Goal: Information Seeking & Learning: Learn about a topic

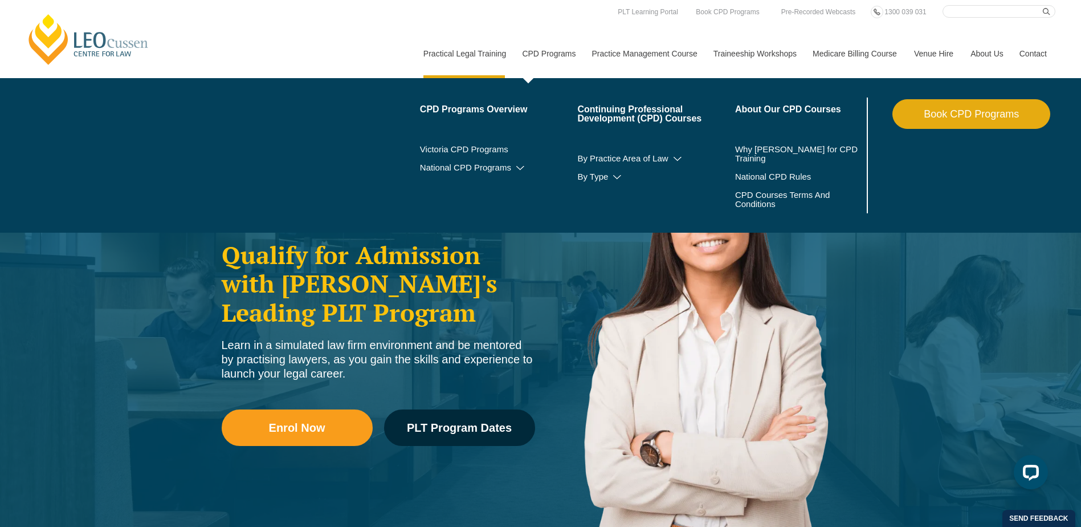
click at [539, 57] on link "CPD Programs" at bounding box center [549, 53] width 70 height 49
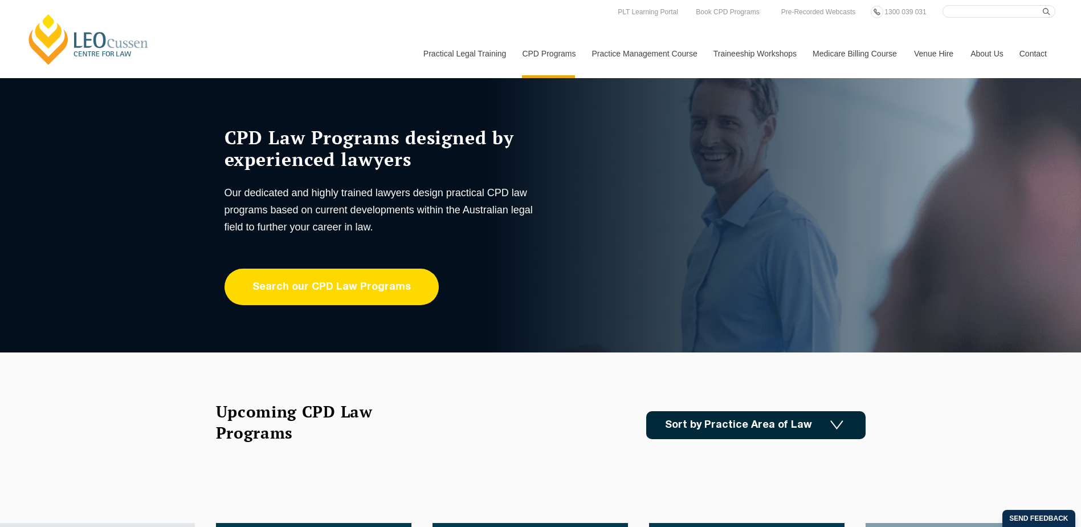
click at [312, 291] on link "Search our CPD Law Programs" at bounding box center [332, 286] width 214 height 36
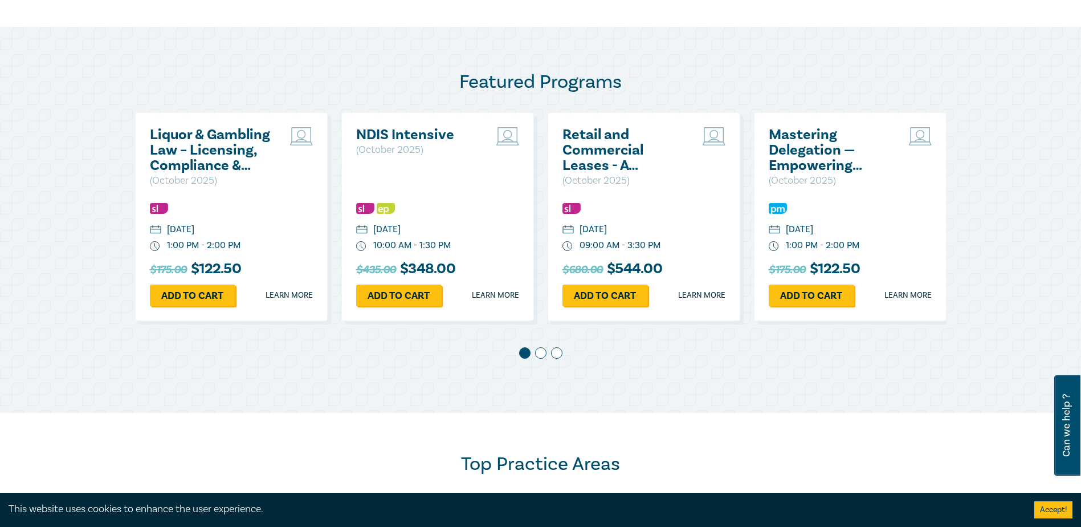
scroll to position [570, 0]
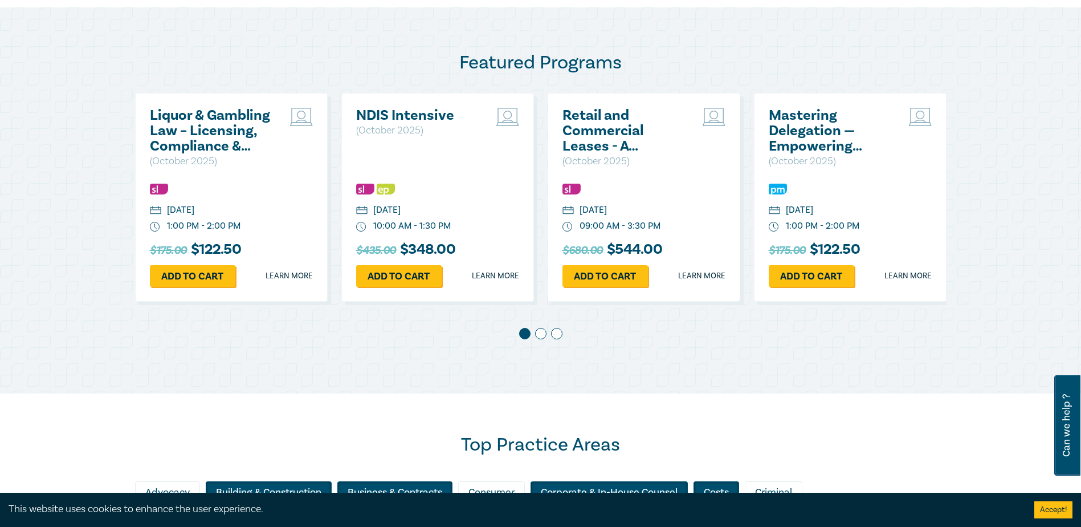
click at [543, 334] on span at bounding box center [540, 333] width 11 height 11
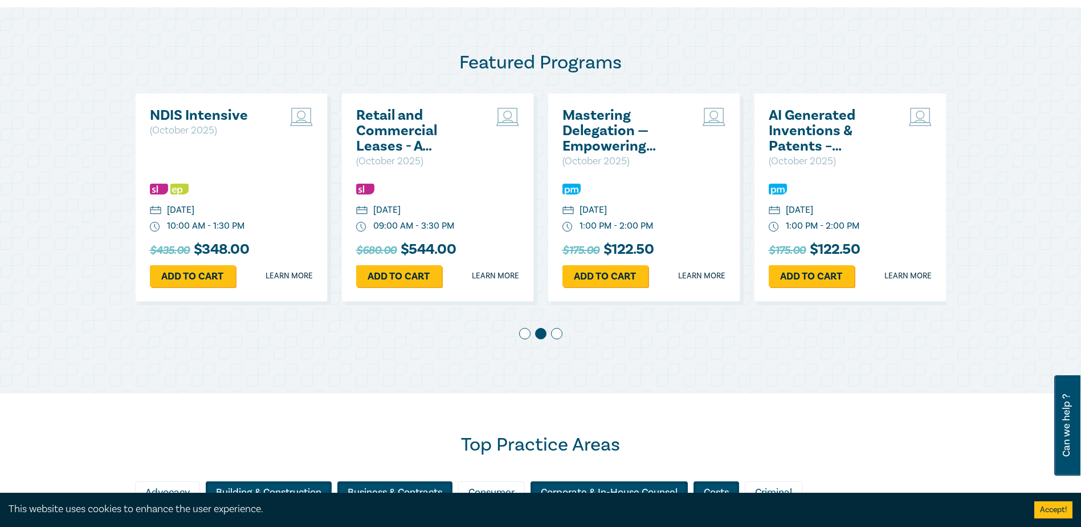
click at [555, 336] on span at bounding box center [556, 333] width 11 height 11
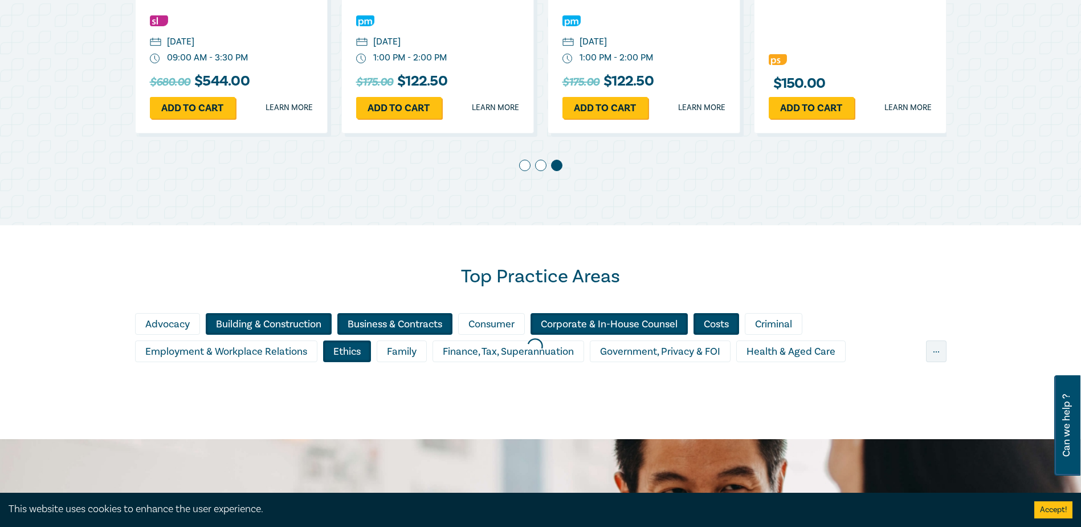
scroll to position [912, 0]
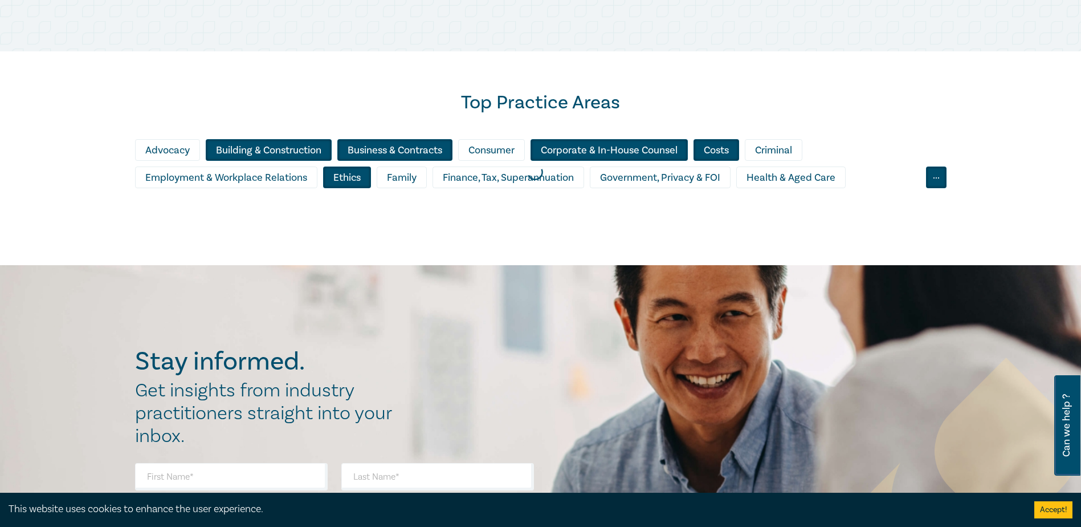
click at [939, 185] on div "..." at bounding box center [936, 177] width 21 height 22
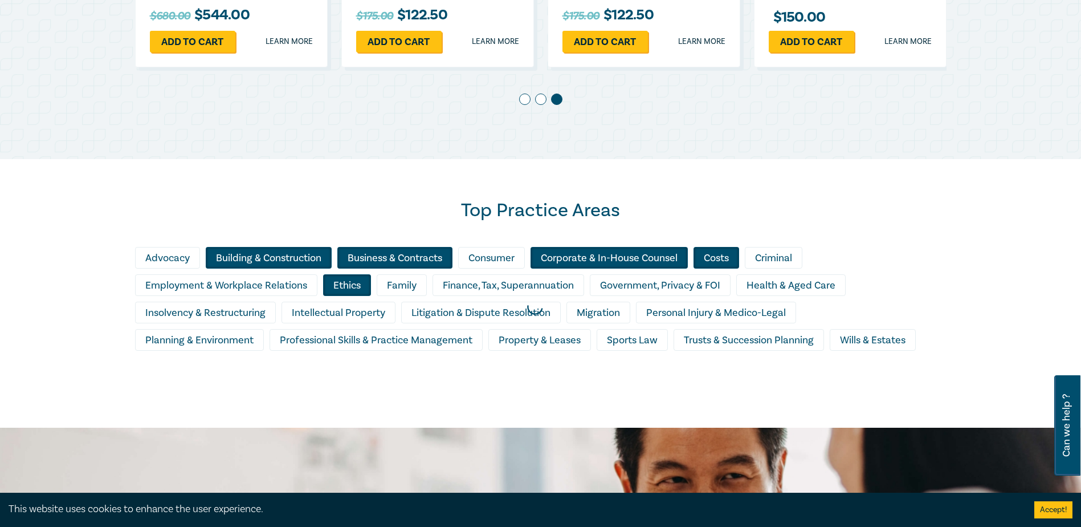
scroll to position [804, 0]
click at [535, 340] on div at bounding box center [534, 307] width 1081 height 253
drag, startPoint x: 535, startPoint y: 340, endPoint x: 518, endPoint y: 229, distance: 112.5
click at [518, 229] on div at bounding box center [534, 307] width 1081 height 253
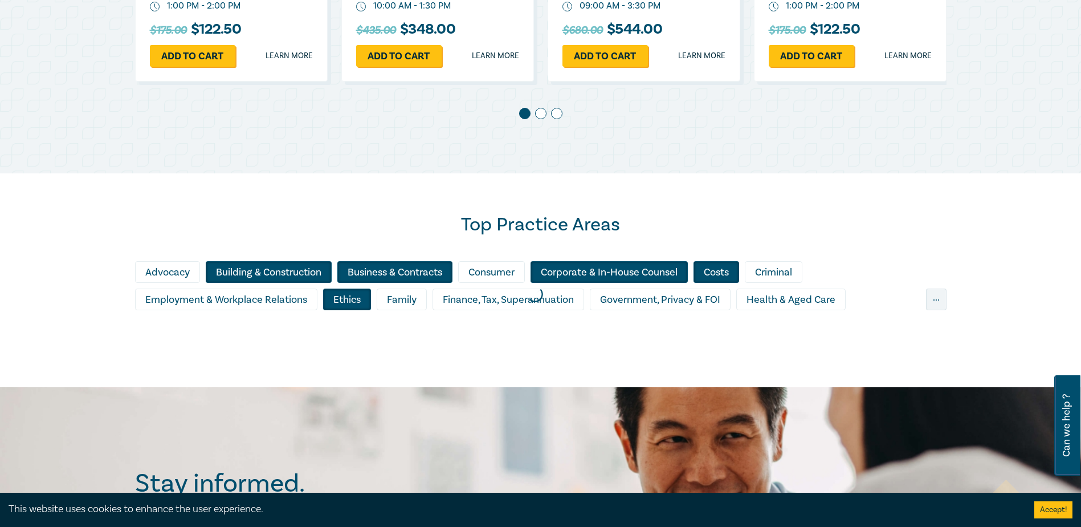
scroll to position [891, 0]
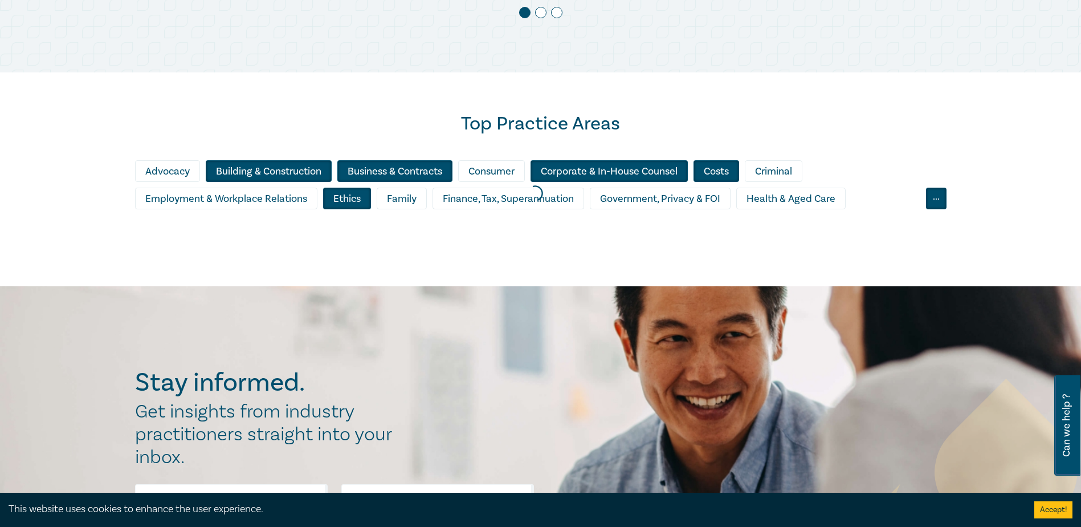
click at [928, 202] on div "..." at bounding box center [936, 199] width 21 height 22
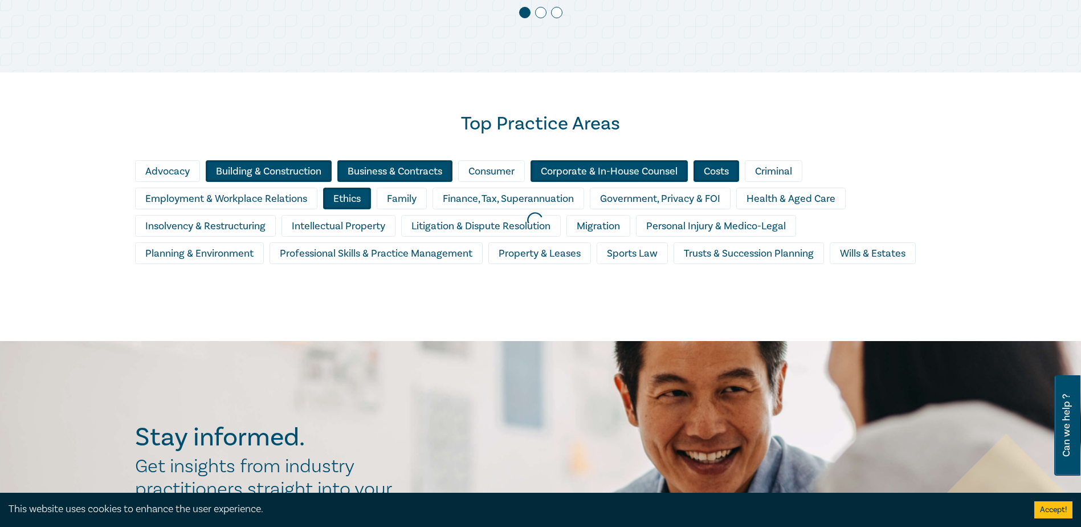
click at [539, 250] on div at bounding box center [534, 220] width 1081 height 253
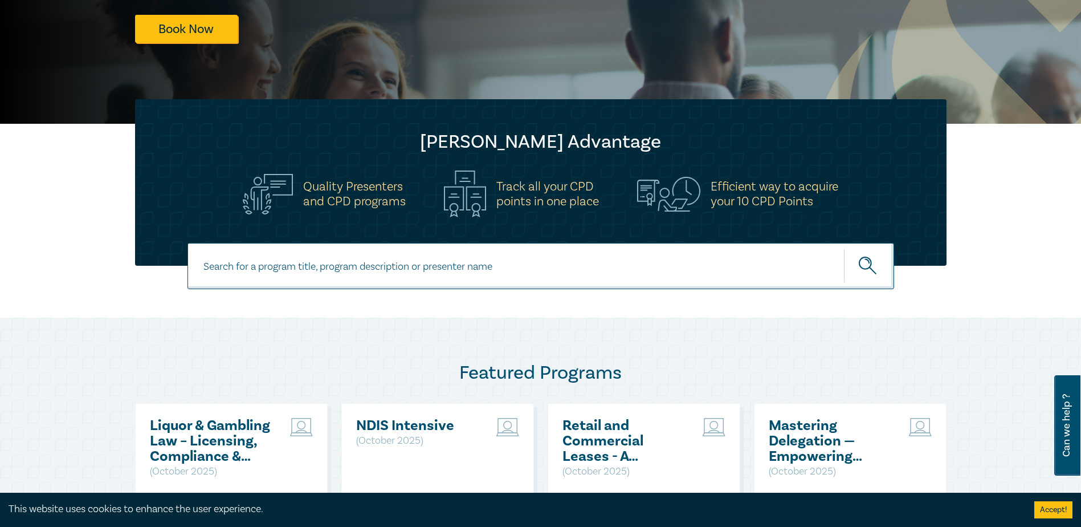
scroll to position [342, 0]
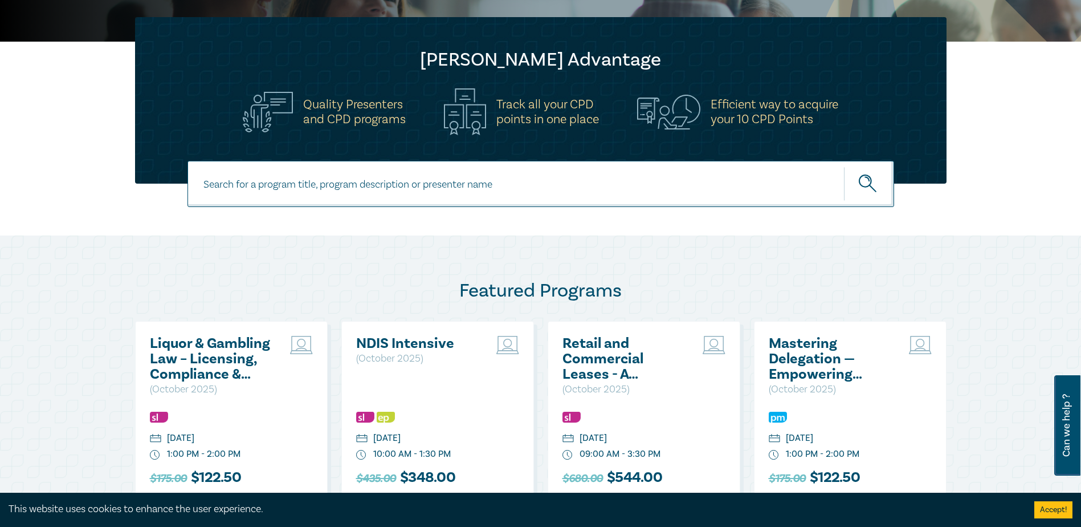
click at [438, 192] on input at bounding box center [541, 184] width 707 height 46
type input "stratum"
click at [861, 182] on icon "submit" at bounding box center [869, 184] width 20 height 20
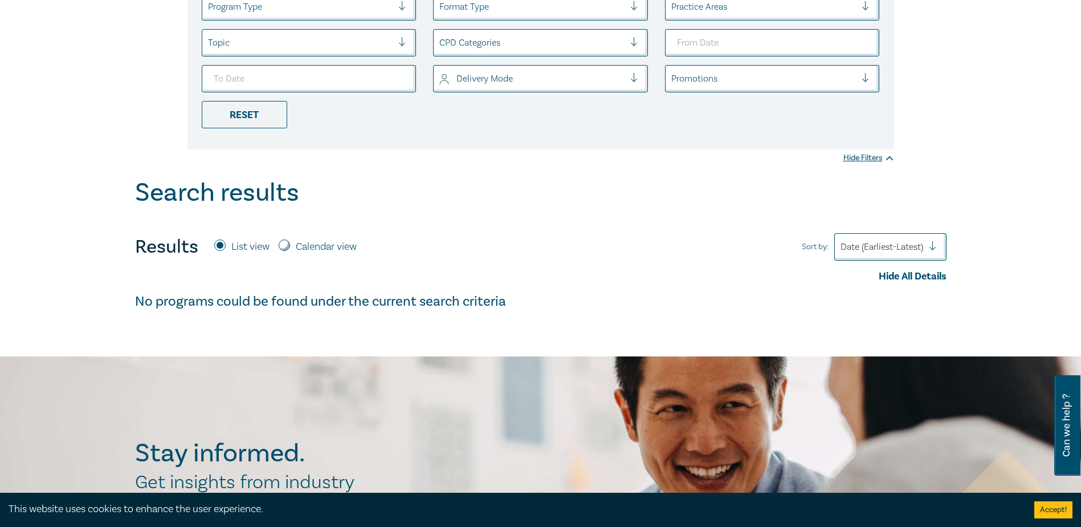
scroll to position [57, 0]
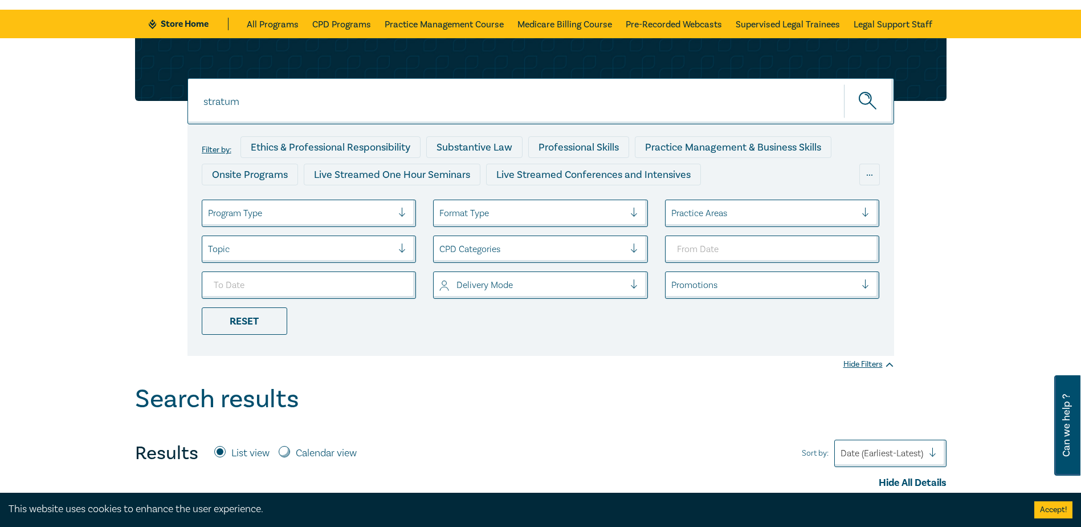
drag, startPoint x: 281, startPoint y: 105, endPoint x: -21, endPoint y: 107, distance: 302.1
type input "service company"
click at [844, 84] on button "submit" at bounding box center [869, 101] width 50 height 35
click at [882, 76] on div at bounding box center [541, 69] width 812 height 63
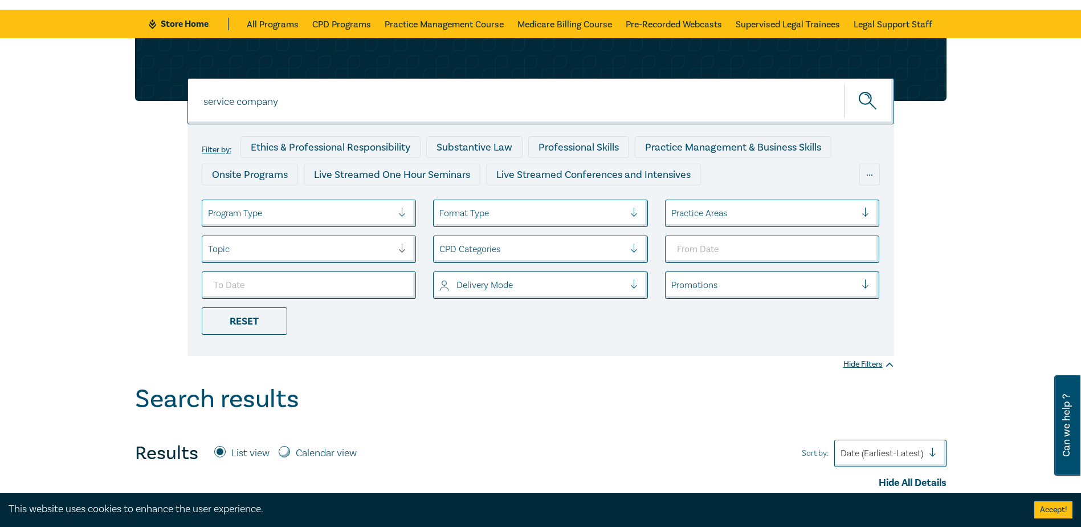
click at [871, 91] on button "submit" at bounding box center [869, 101] width 50 height 35
click at [865, 104] on circle "submit" at bounding box center [866, 98] width 12 height 12
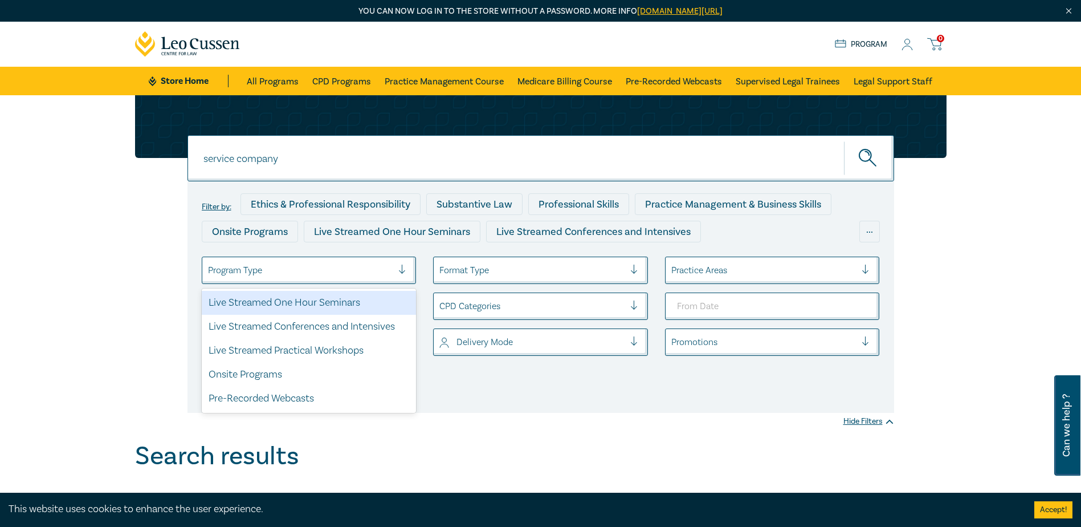
click at [334, 282] on div "Program Type" at bounding box center [309, 270] width 215 height 27
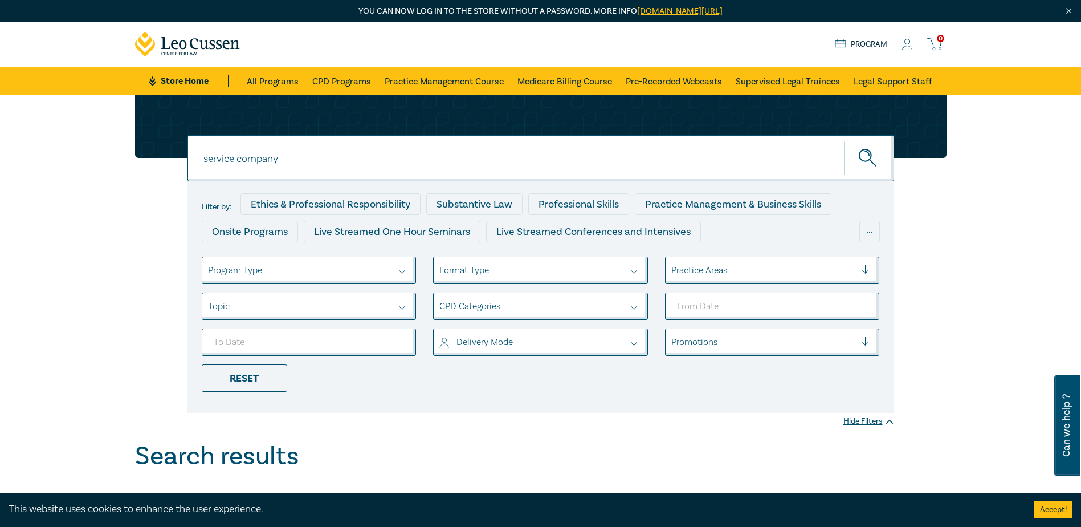
click at [557, 275] on div at bounding box center [531, 270] width 185 height 15
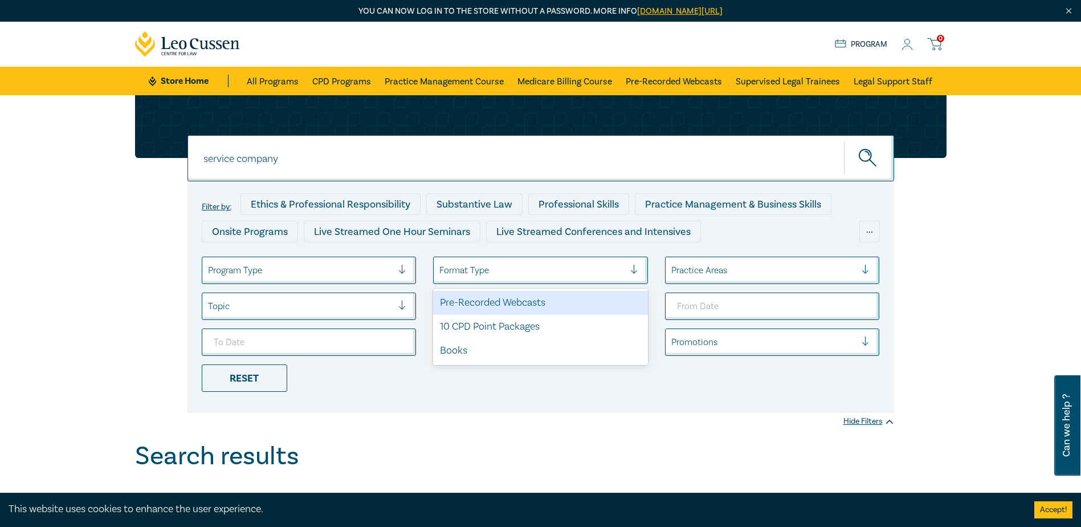
click at [557, 275] on div at bounding box center [531, 270] width 185 height 15
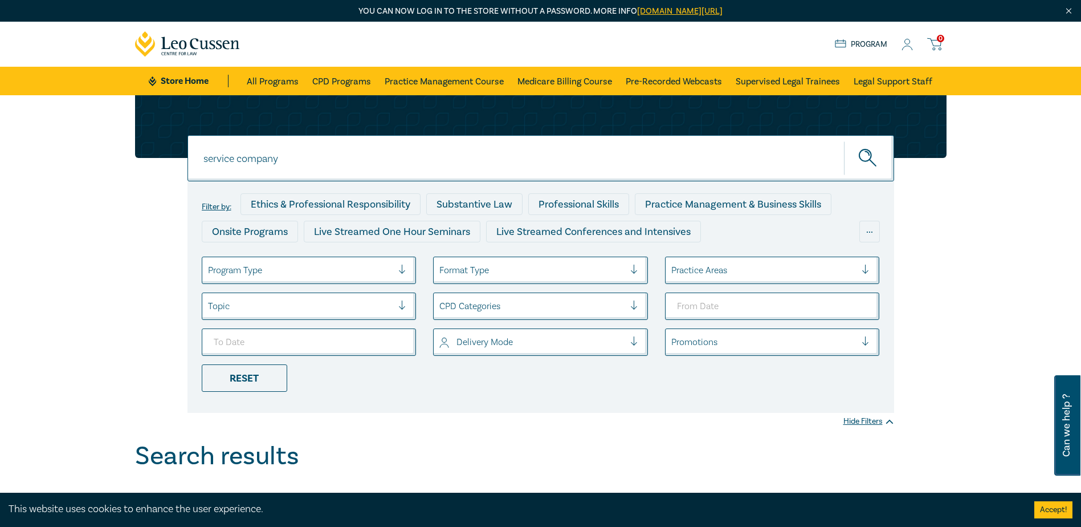
click at [747, 273] on div at bounding box center [763, 270] width 185 height 15
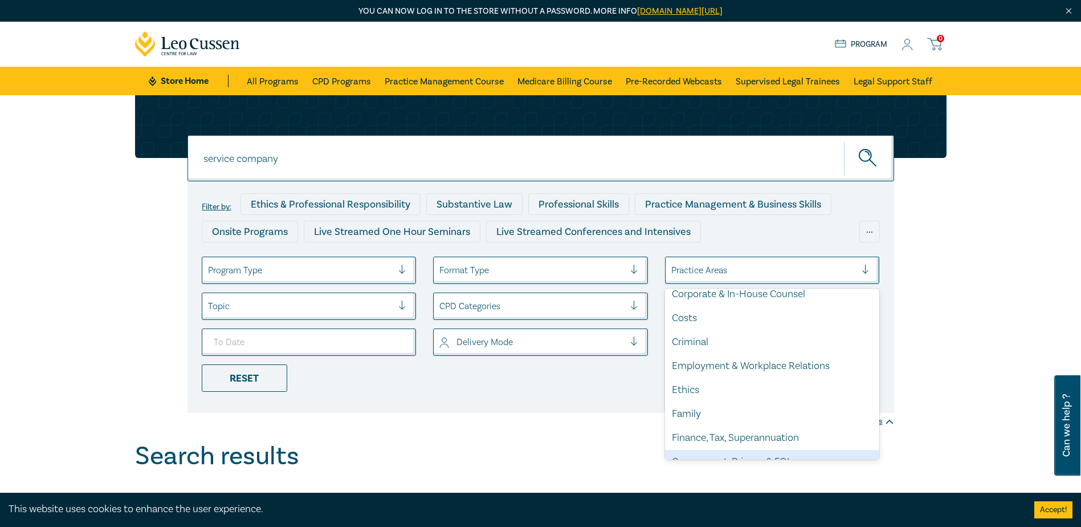
scroll to position [228, 0]
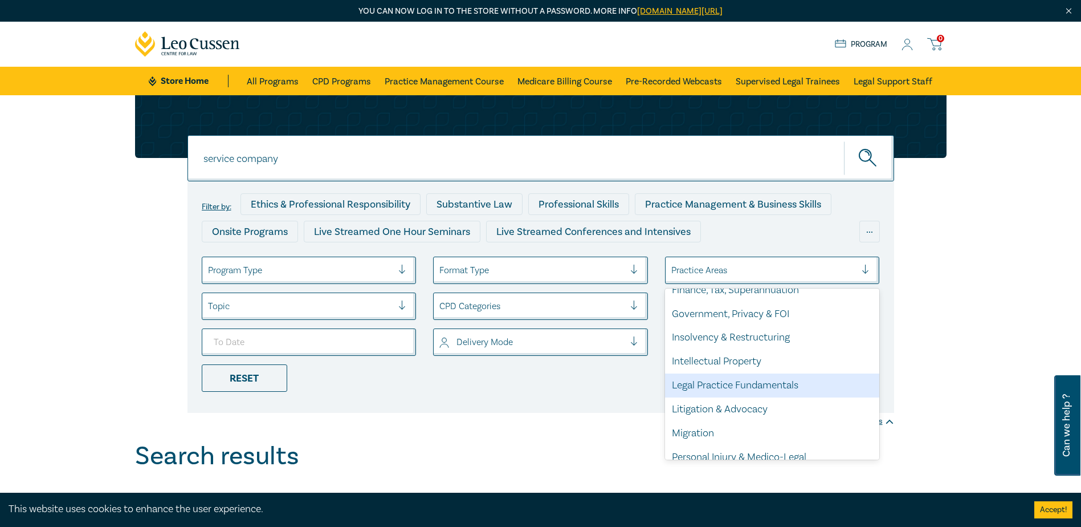
type input "p"
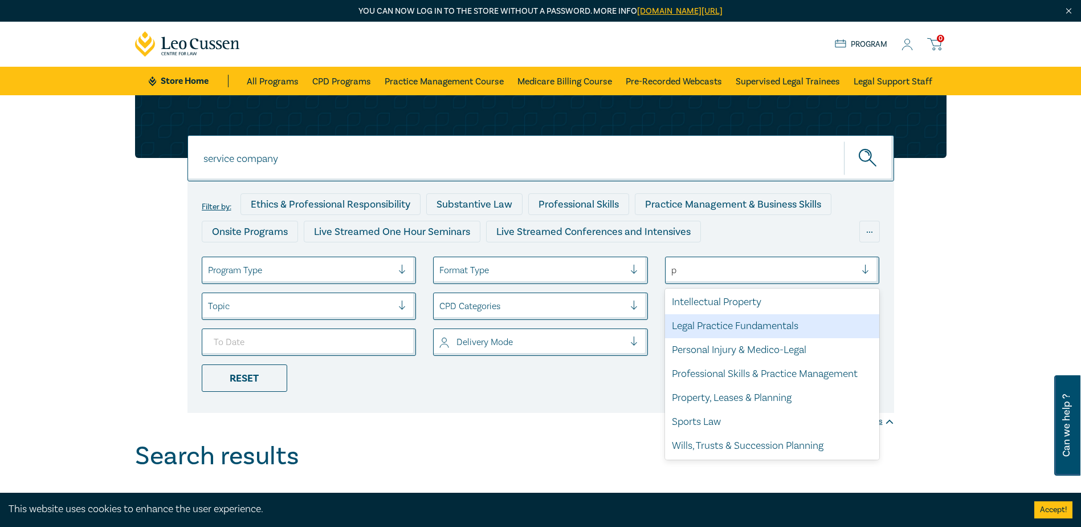
scroll to position [61, 0]
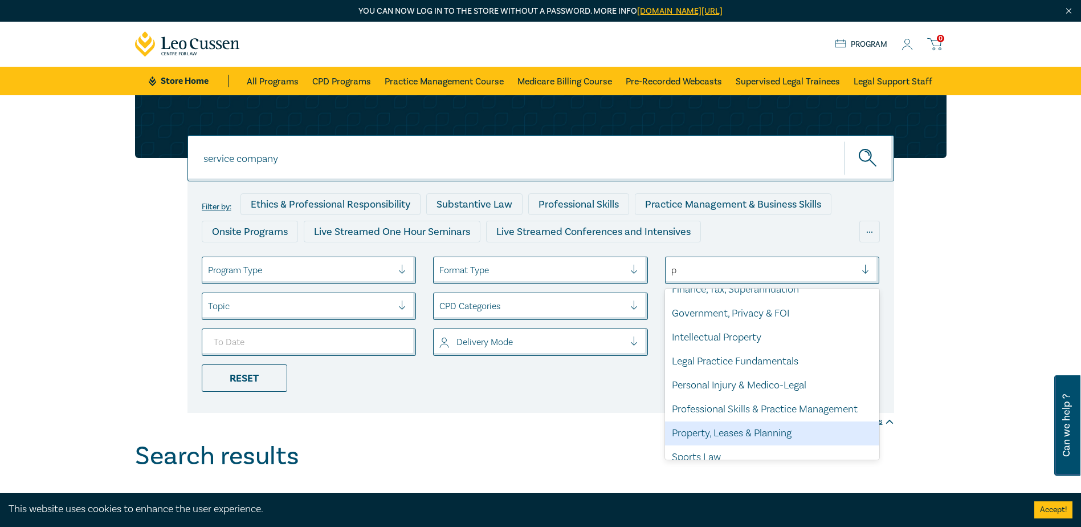
click at [756, 433] on div "Property, Leases & Planning" at bounding box center [772, 433] width 215 height 24
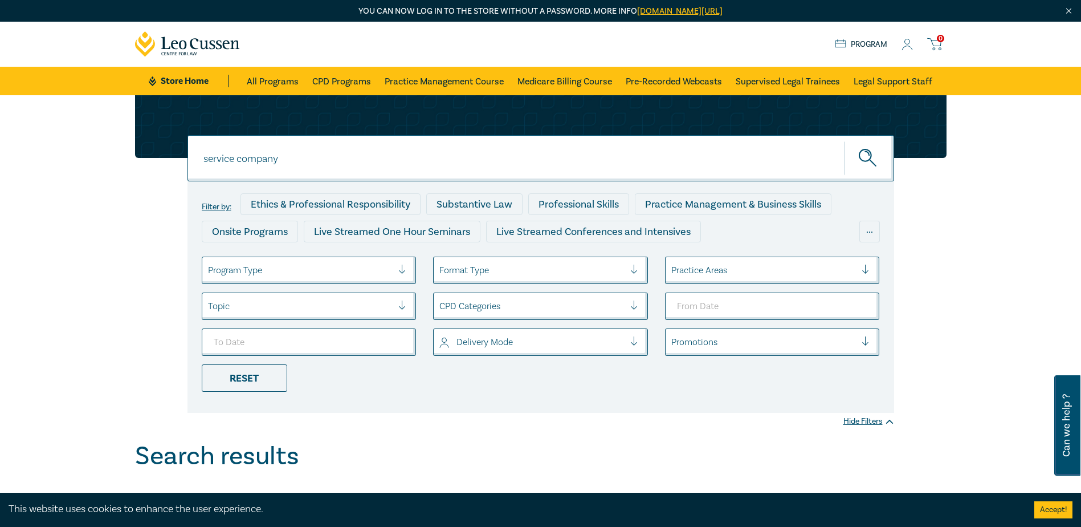
click at [748, 274] on div at bounding box center [763, 270] width 185 height 15
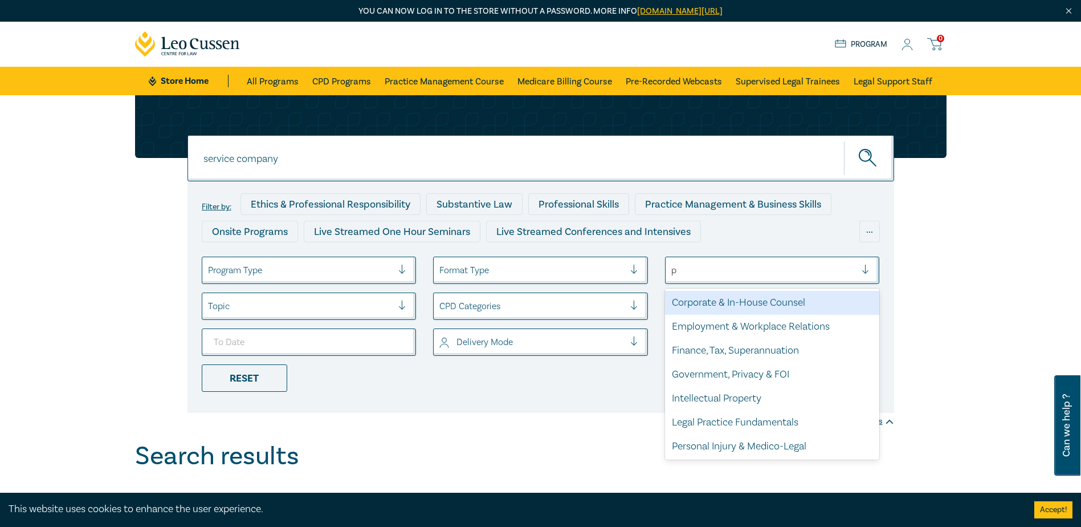
type input "pr"
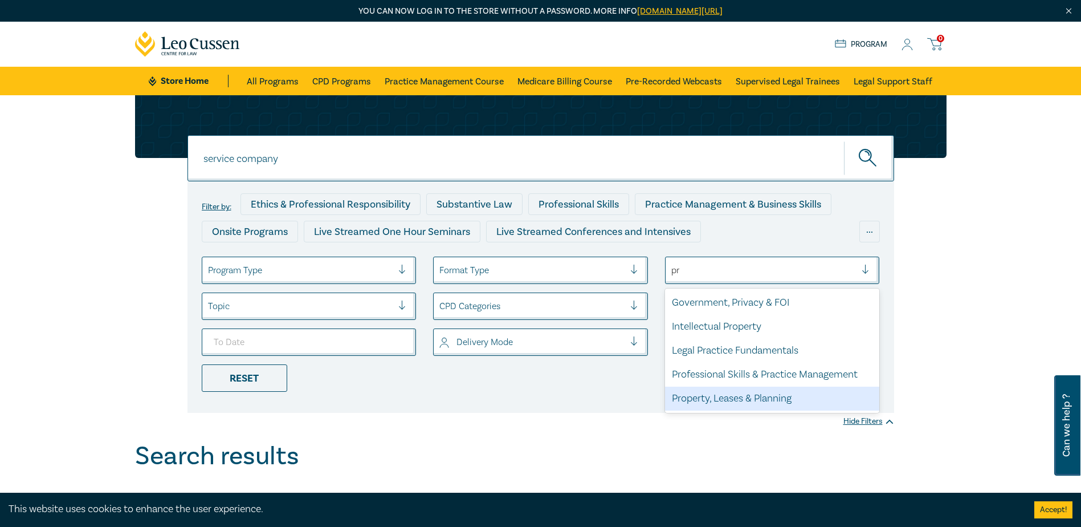
click at [724, 397] on div "Property, Leases & Planning" at bounding box center [772, 398] width 215 height 24
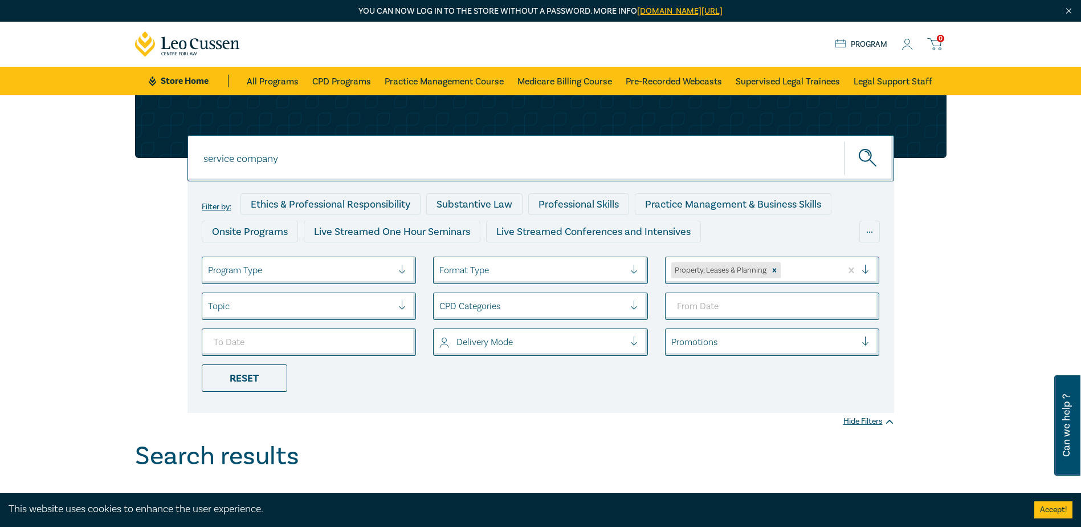
drag, startPoint x: 668, startPoint y: 143, endPoint x: -32, endPoint y: 143, distance: 700.5
click at [876, 154] on icon "submit" at bounding box center [869, 159] width 20 height 20
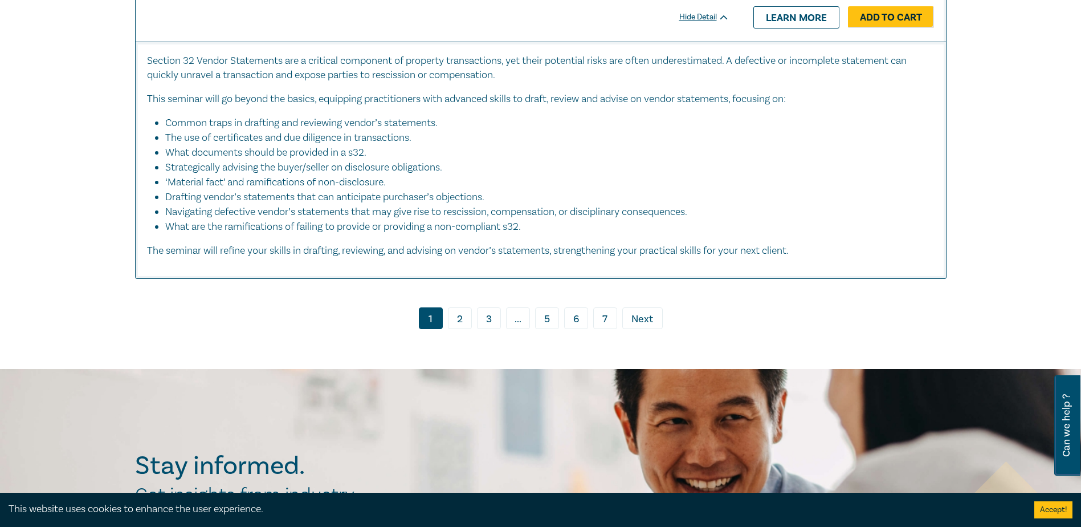
scroll to position [5586, 0]
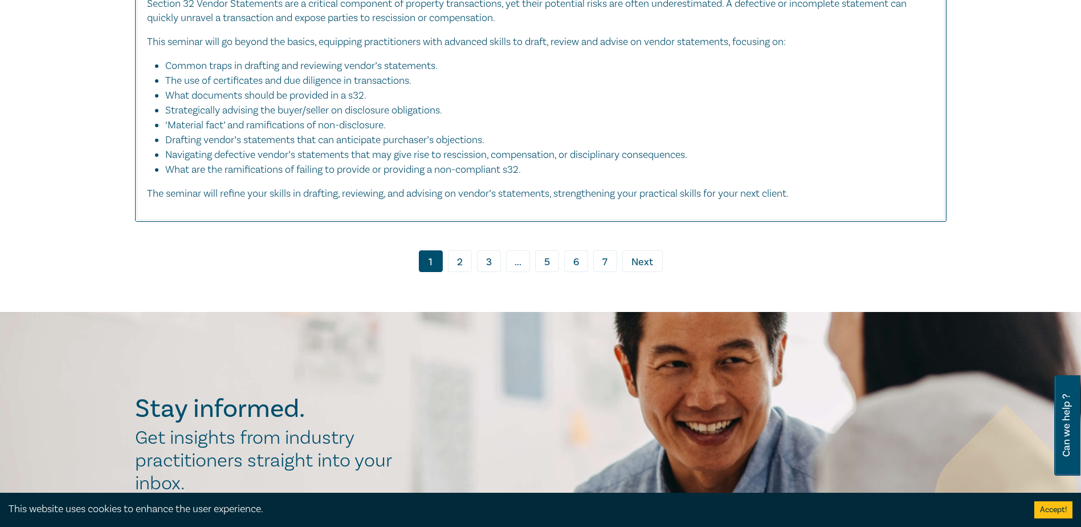
click at [459, 265] on link "2" at bounding box center [460, 261] width 24 height 22
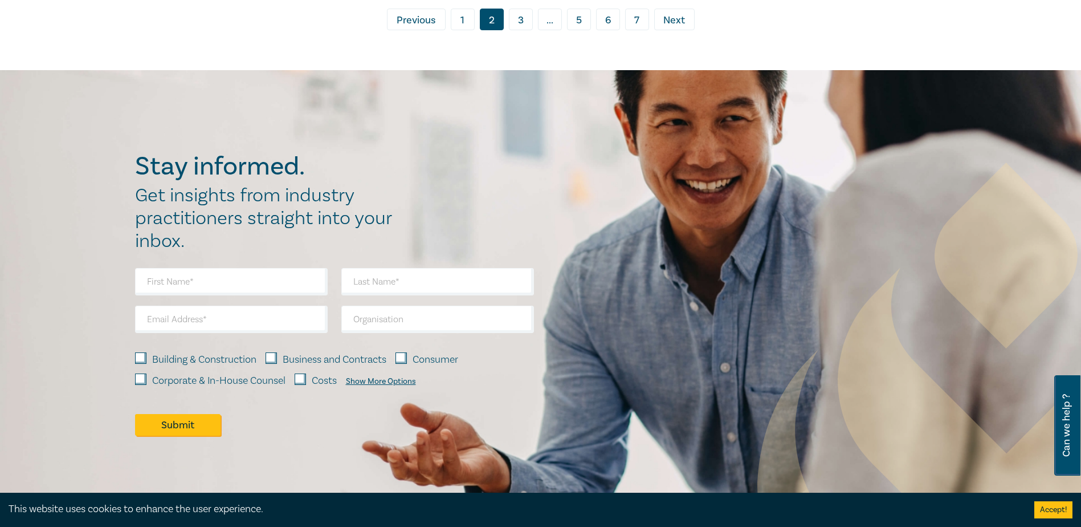
scroll to position [5589, 0]
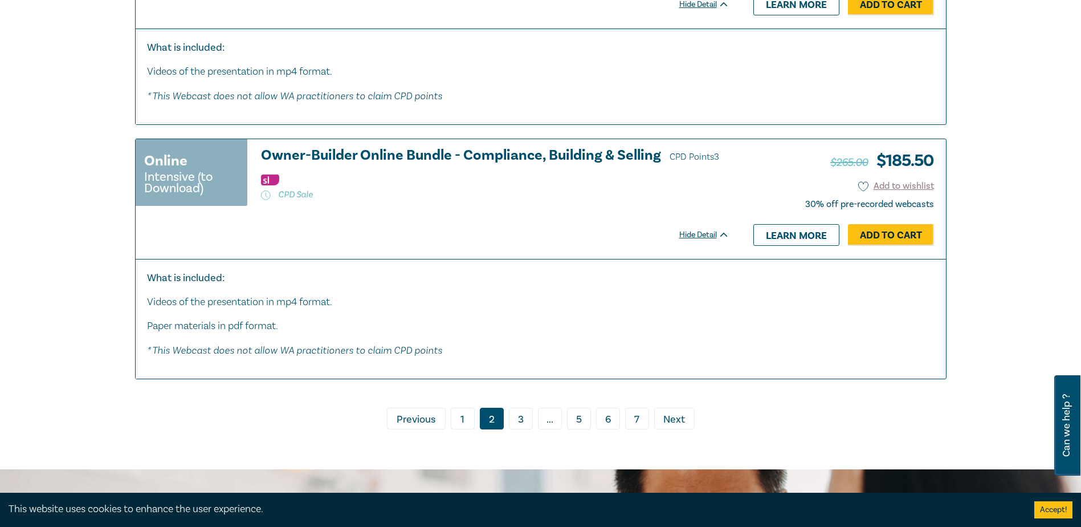
click at [519, 429] on link "3" at bounding box center [521, 419] width 24 height 22
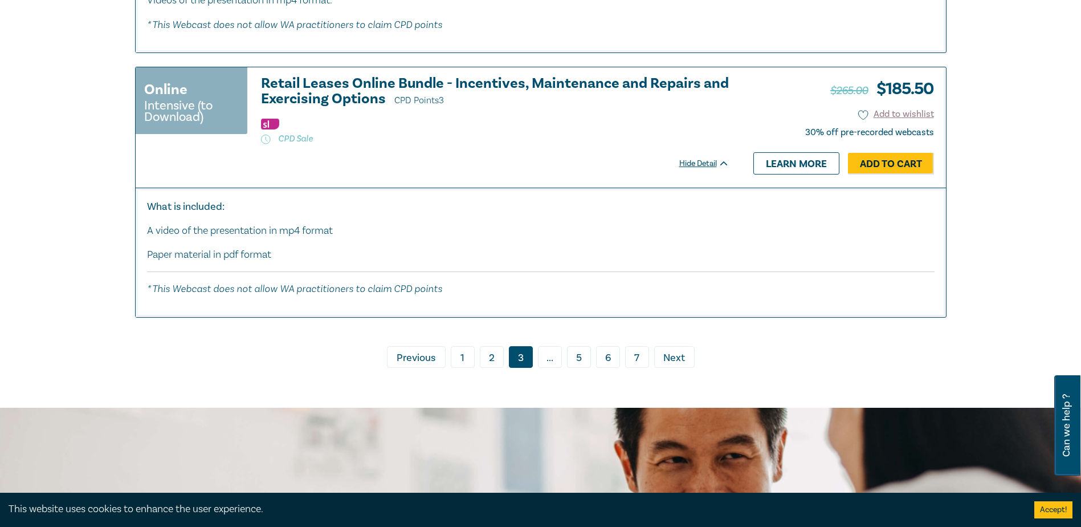
scroll to position [5757, 0]
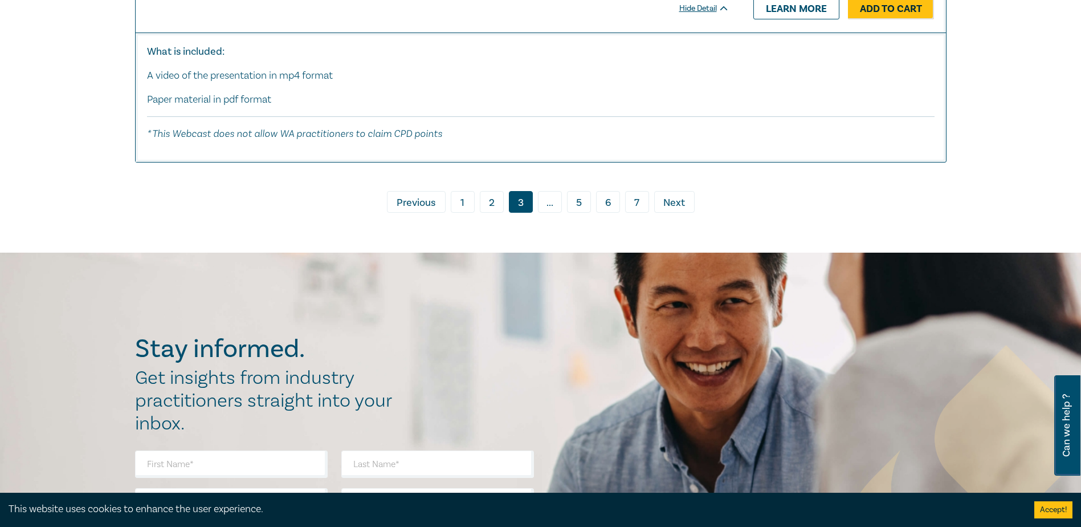
click at [663, 209] on link "› Next" at bounding box center [674, 202] width 40 height 22
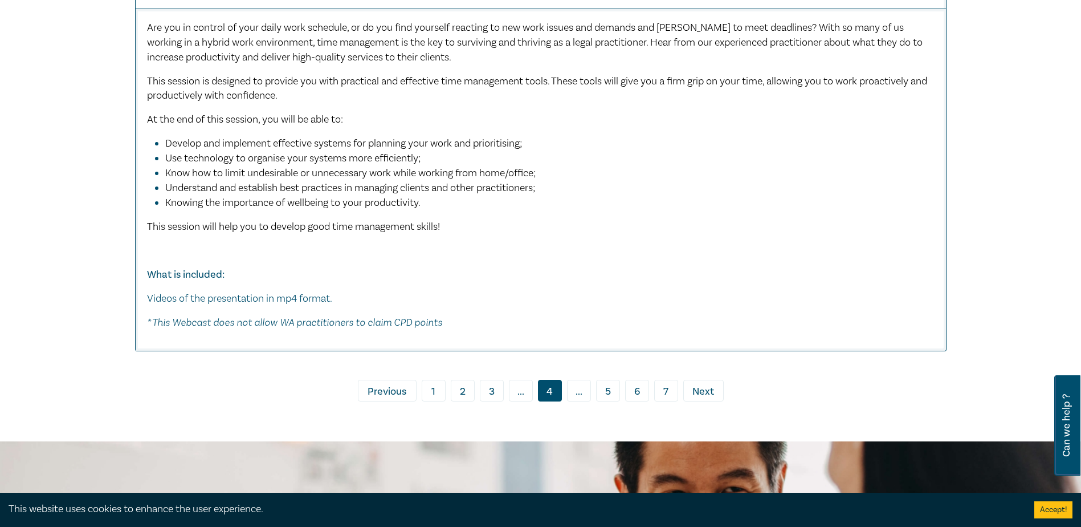
scroll to position [6384, 0]
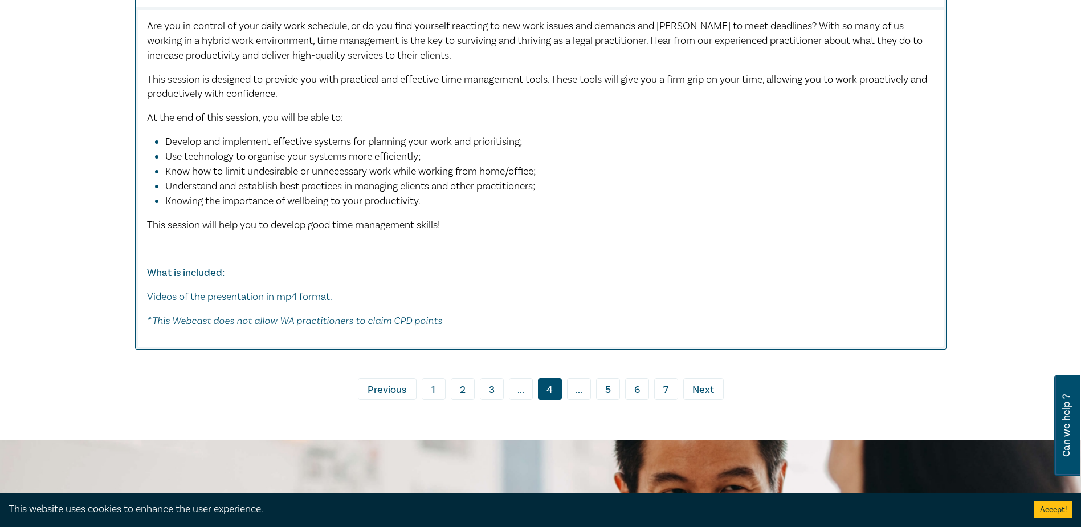
click at [601, 381] on link "5" at bounding box center [608, 389] width 24 height 22
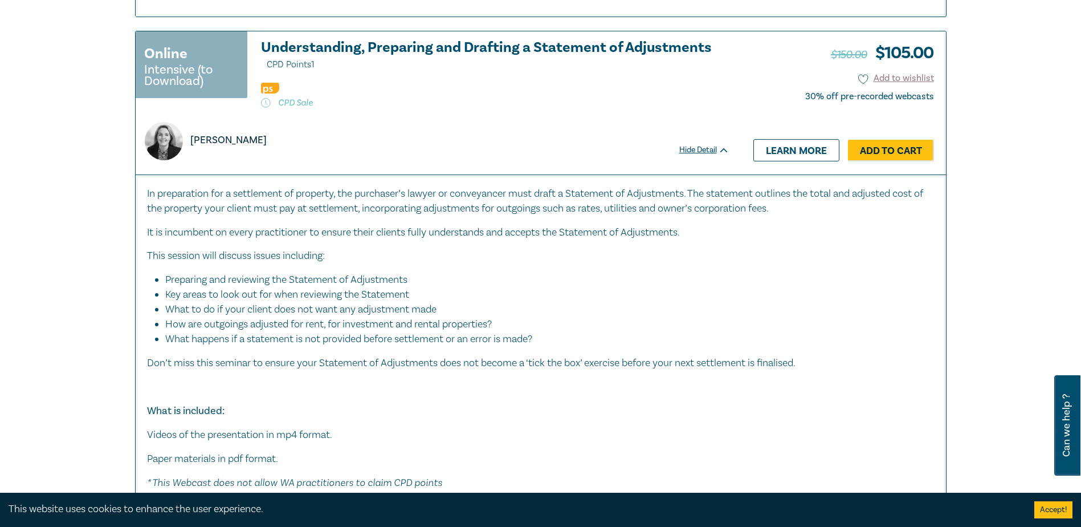
scroll to position [5531, 0]
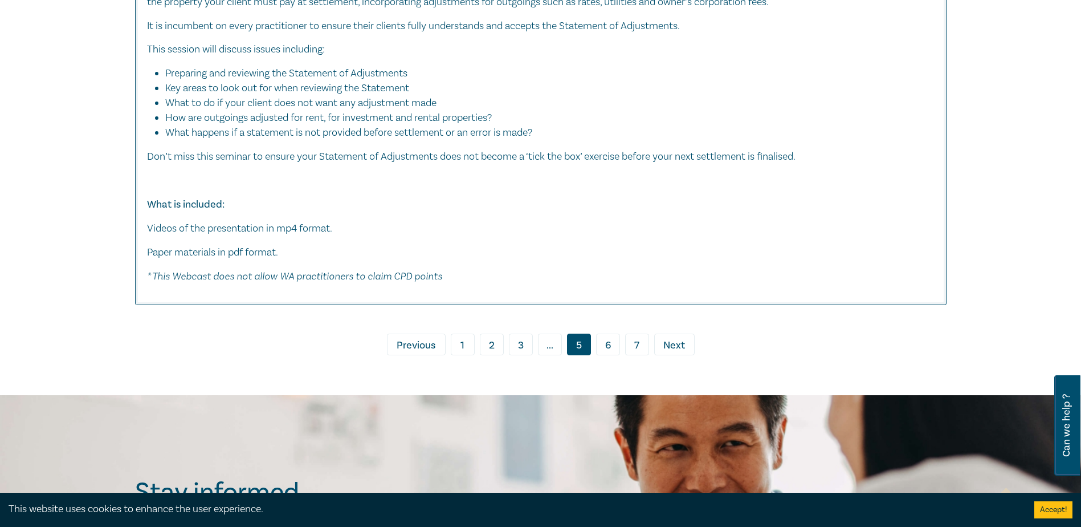
click at [607, 341] on link "6" at bounding box center [608, 344] width 24 height 22
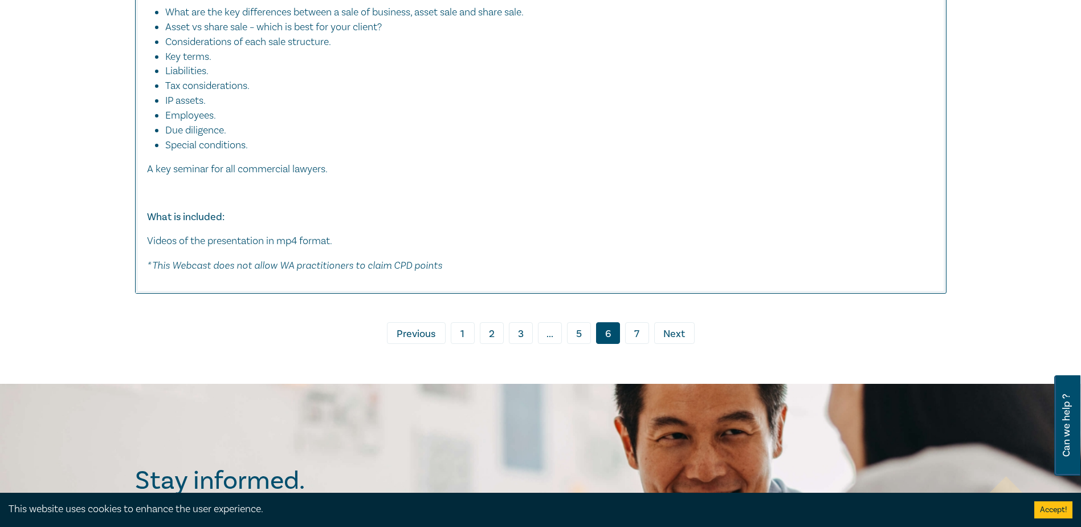
scroll to position [6728, 0]
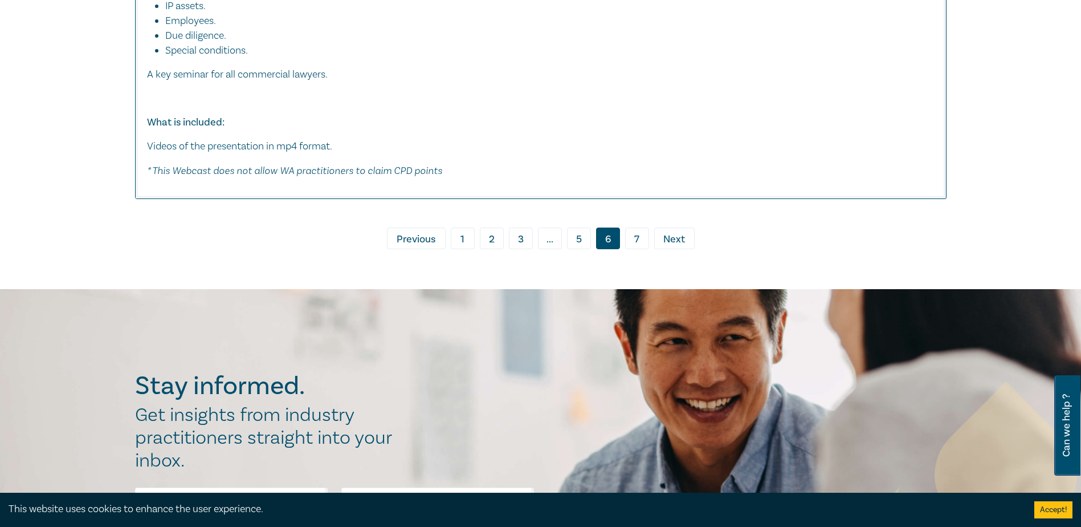
click at [636, 238] on link "7" at bounding box center [637, 238] width 24 height 22
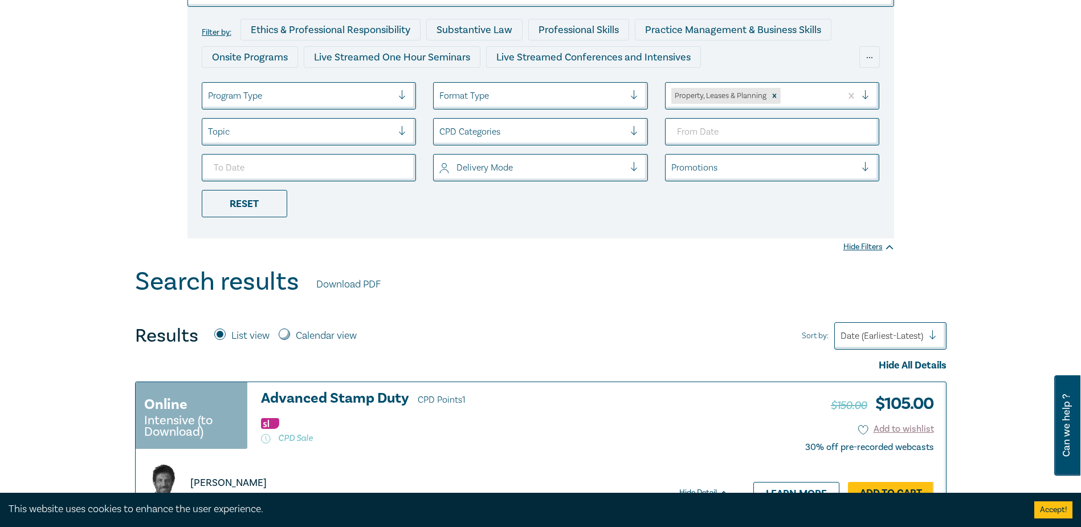
scroll to position [171, 0]
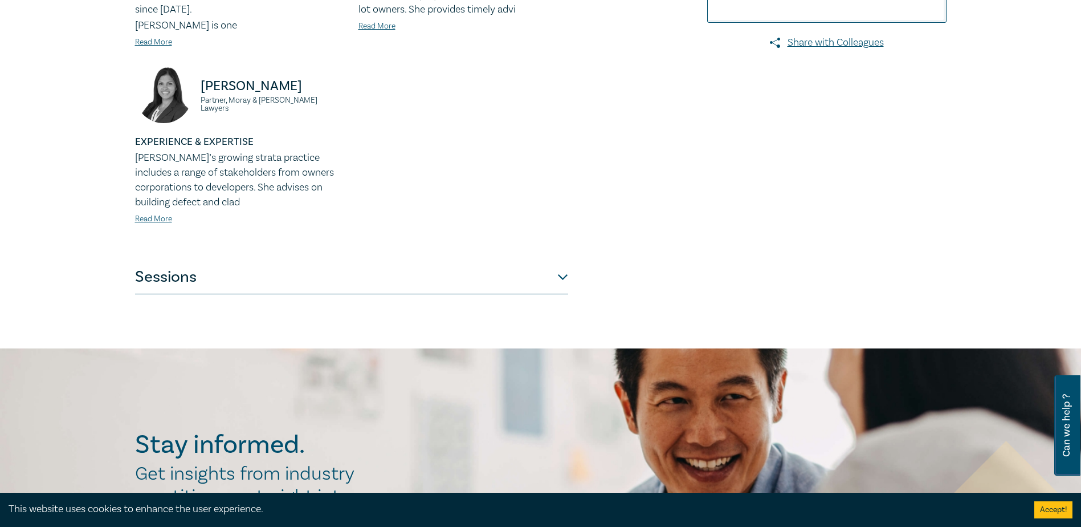
scroll to position [657, 0]
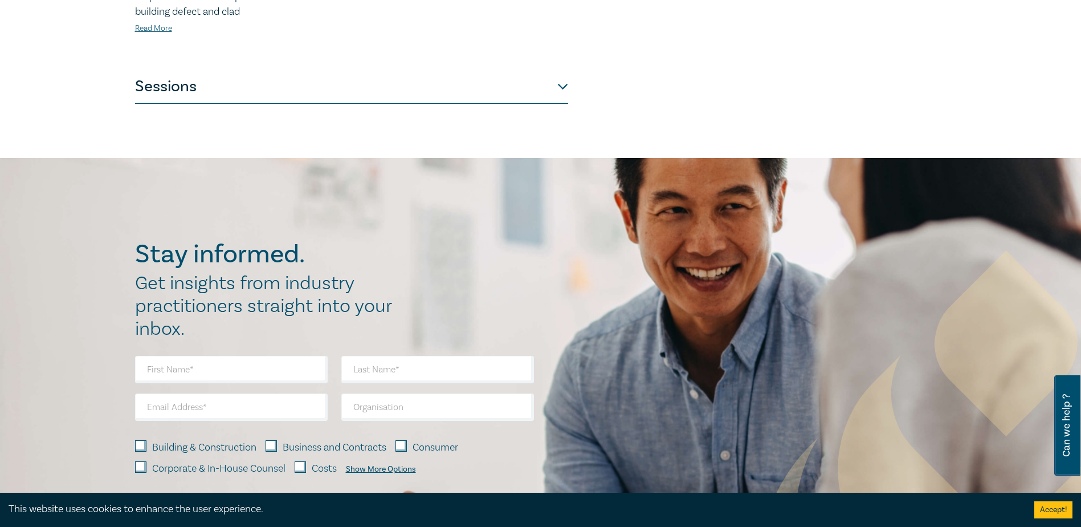
click at [560, 70] on button "Sessions" at bounding box center [351, 87] width 433 height 34
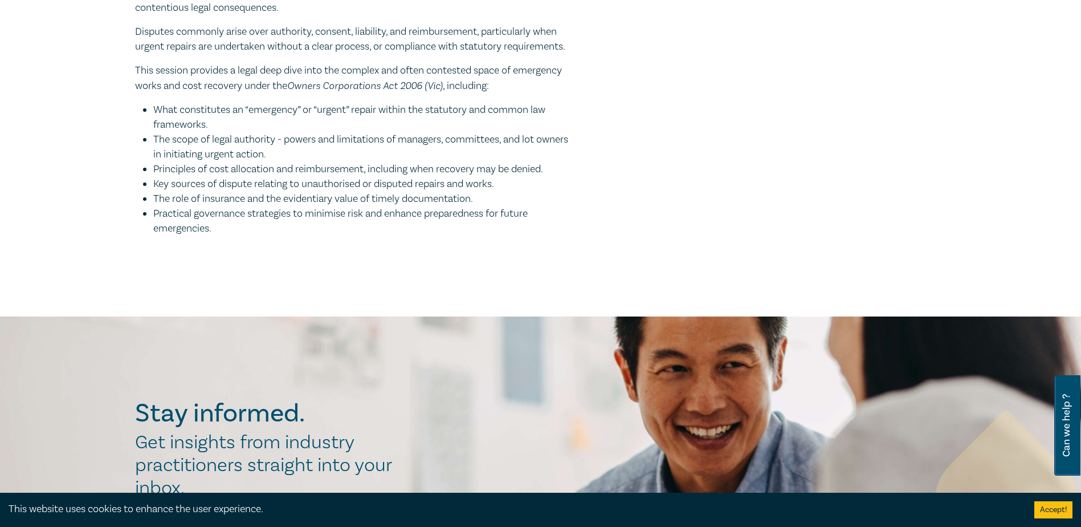
scroll to position [1341, 0]
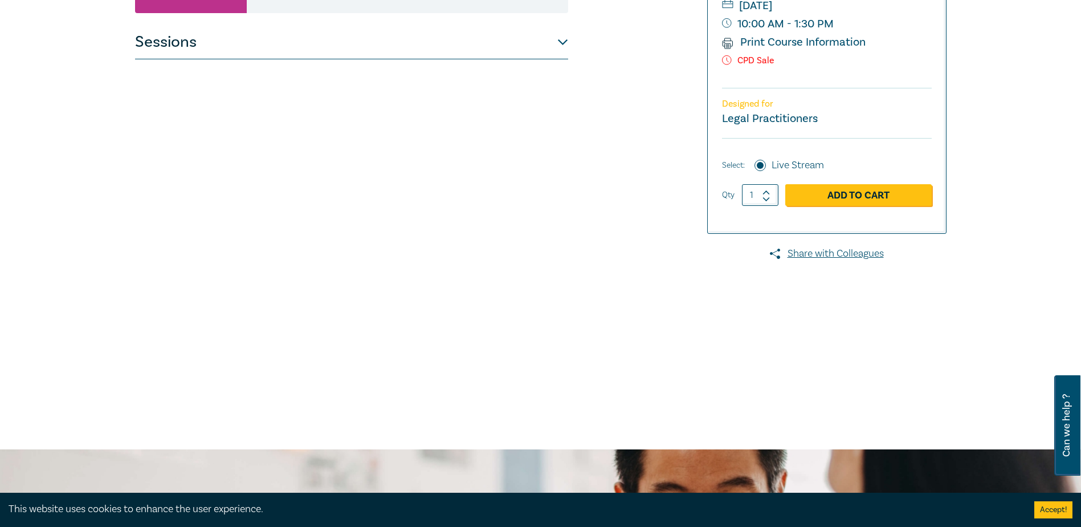
scroll to position [171, 0]
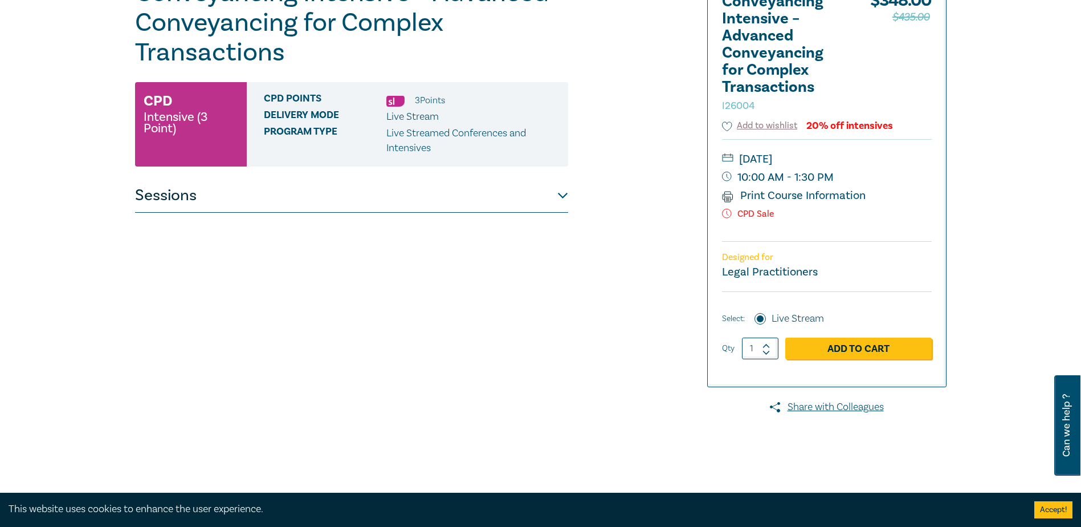
click at [297, 202] on button "Sessions" at bounding box center [351, 195] width 433 height 34
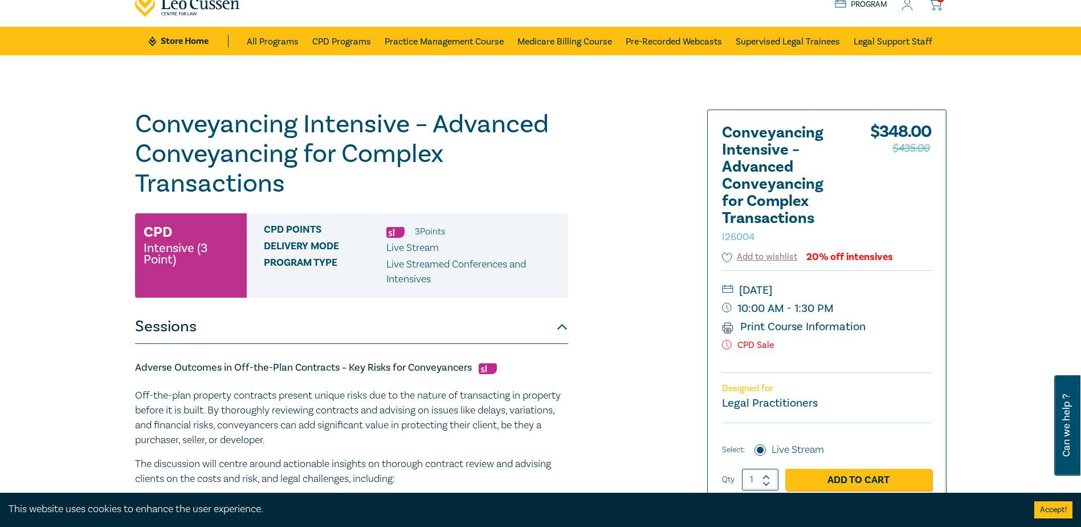
scroll to position [0, 0]
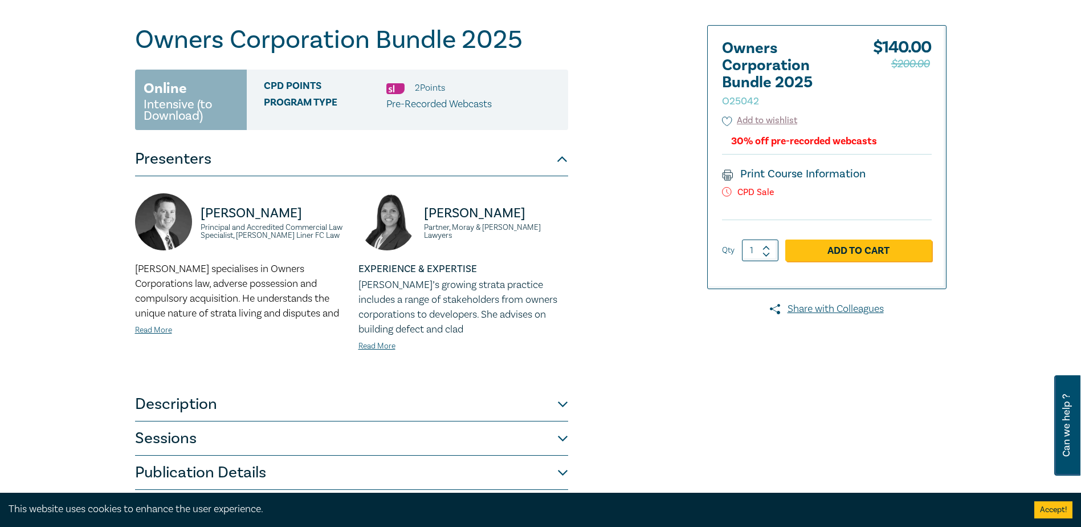
scroll to position [228, 0]
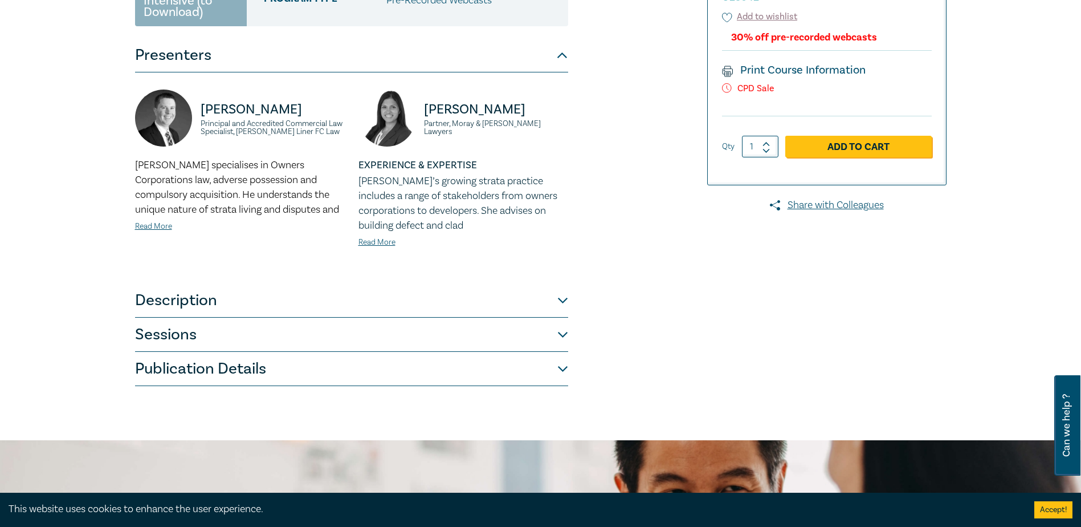
click at [196, 312] on button "Description" at bounding box center [351, 300] width 433 height 34
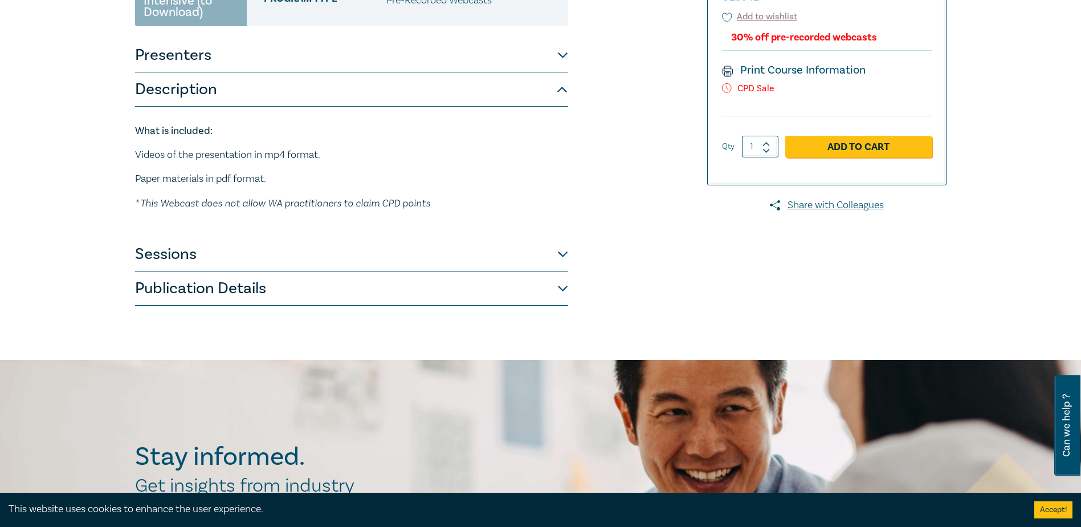
click at [176, 260] on button "Sessions" at bounding box center [351, 254] width 433 height 34
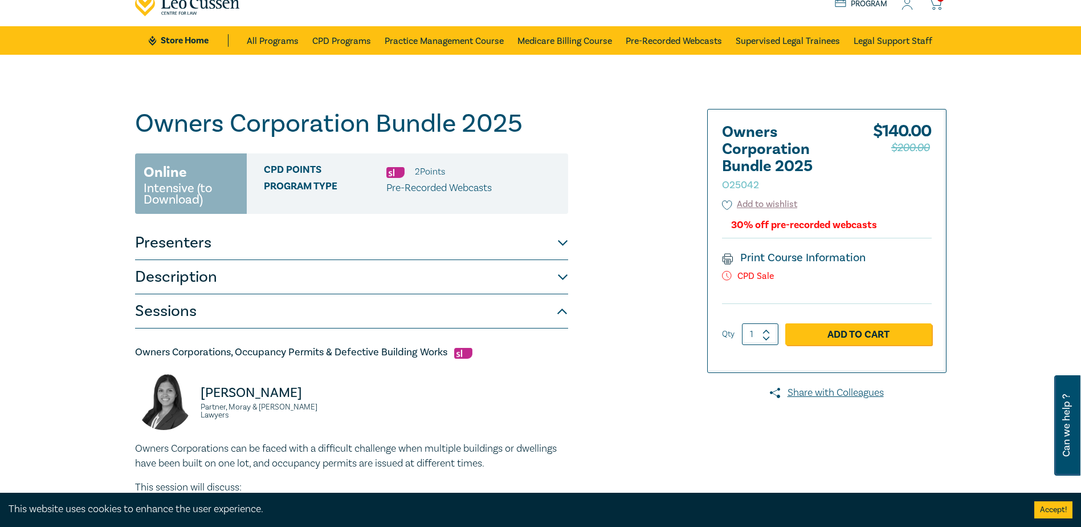
scroll to position [0, 0]
